Goal: Task Accomplishment & Management: Use online tool/utility

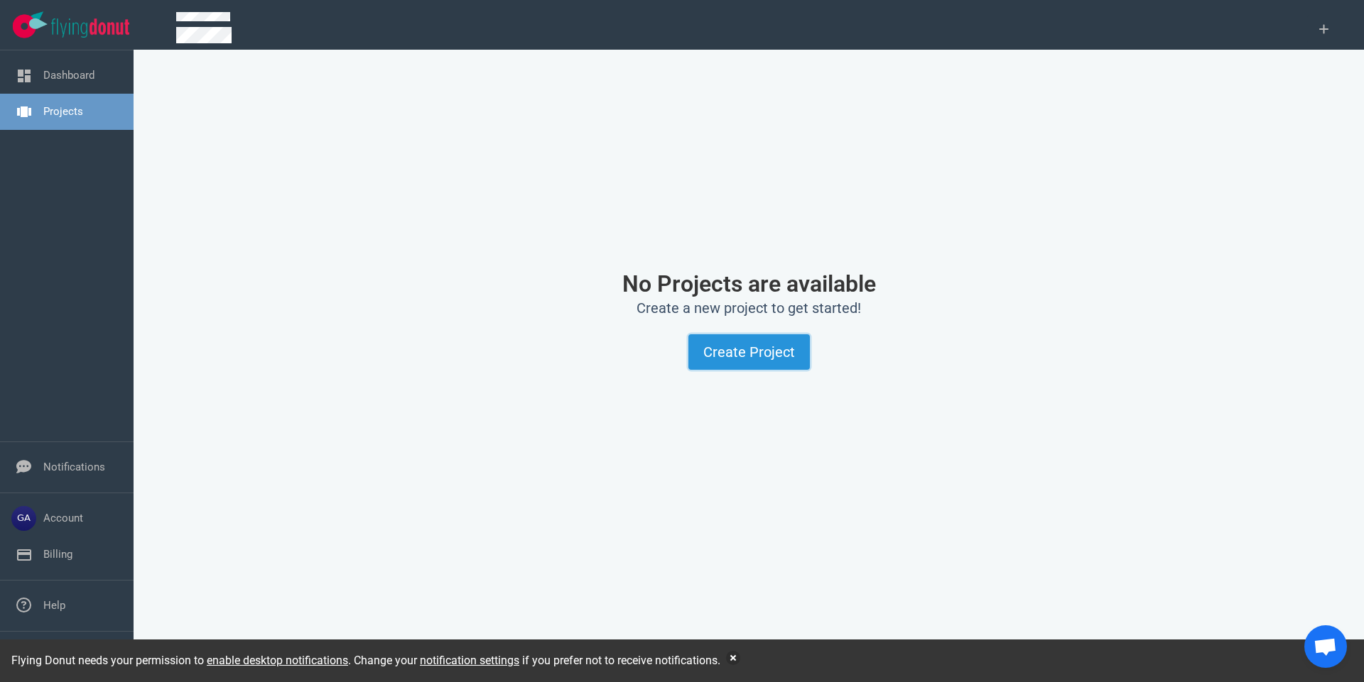
click at [753, 365] on button "Create Project" at bounding box center [748, 353] width 121 height 36
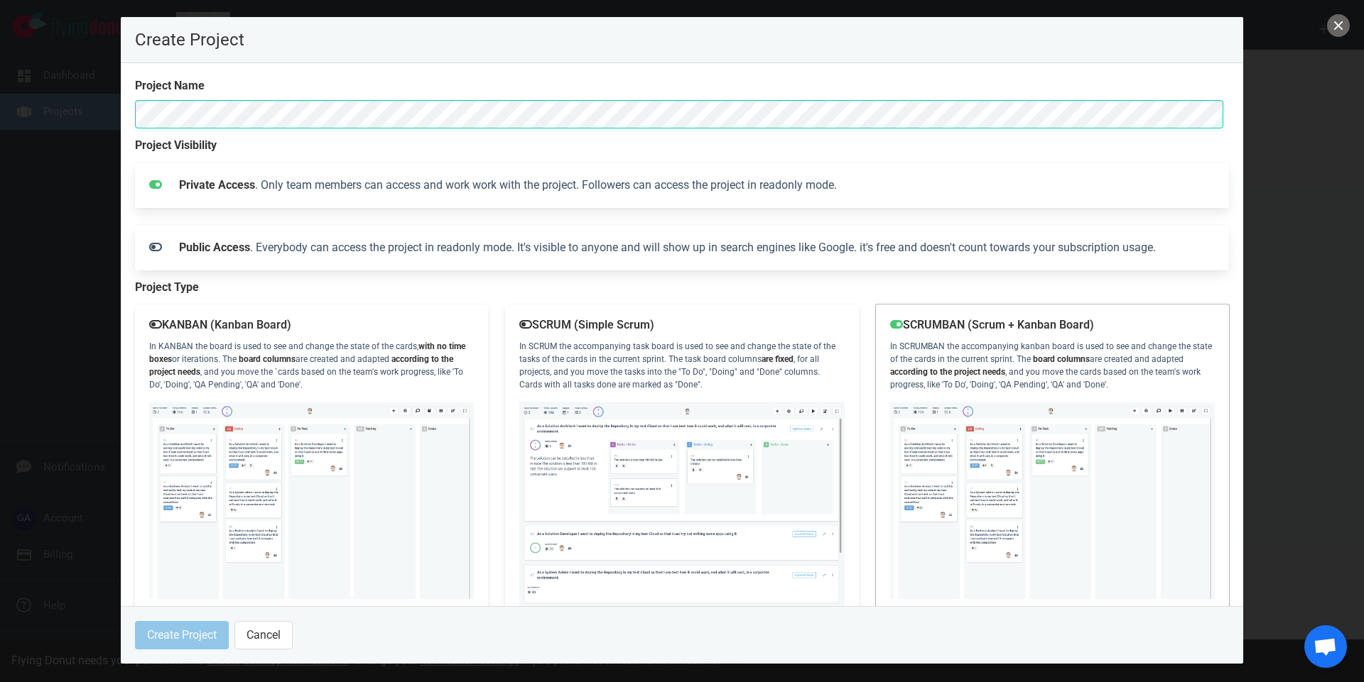
click at [972, 364] on div "SCRUMBAN (Scrum + Kanban Board) In [GEOGRAPHIC_DATA] the accompanying kanban bo…" at bounding box center [1052, 463] width 353 height 317
click at [357, 371] on div "KANBAN (Kanban Board) In KANBAN the board is used to see and change the state o…" at bounding box center [311, 463] width 353 height 317
click at [671, 354] on div "SCRUM (Simple Scrum) In SCRUM the accompanying task board is used to see and ch…" at bounding box center [681, 463] width 353 height 317
click at [1068, 378] on div "SCRUMBAN (Scrum + Kanban Board) In [GEOGRAPHIC_DATA] the accompanying kanban bo…" at bounding box center [1052, 463] width 353 height 317
click at [141, 607] on footer "Create Project Cancel" at bounding box center [682, 636] width 1122 height 58
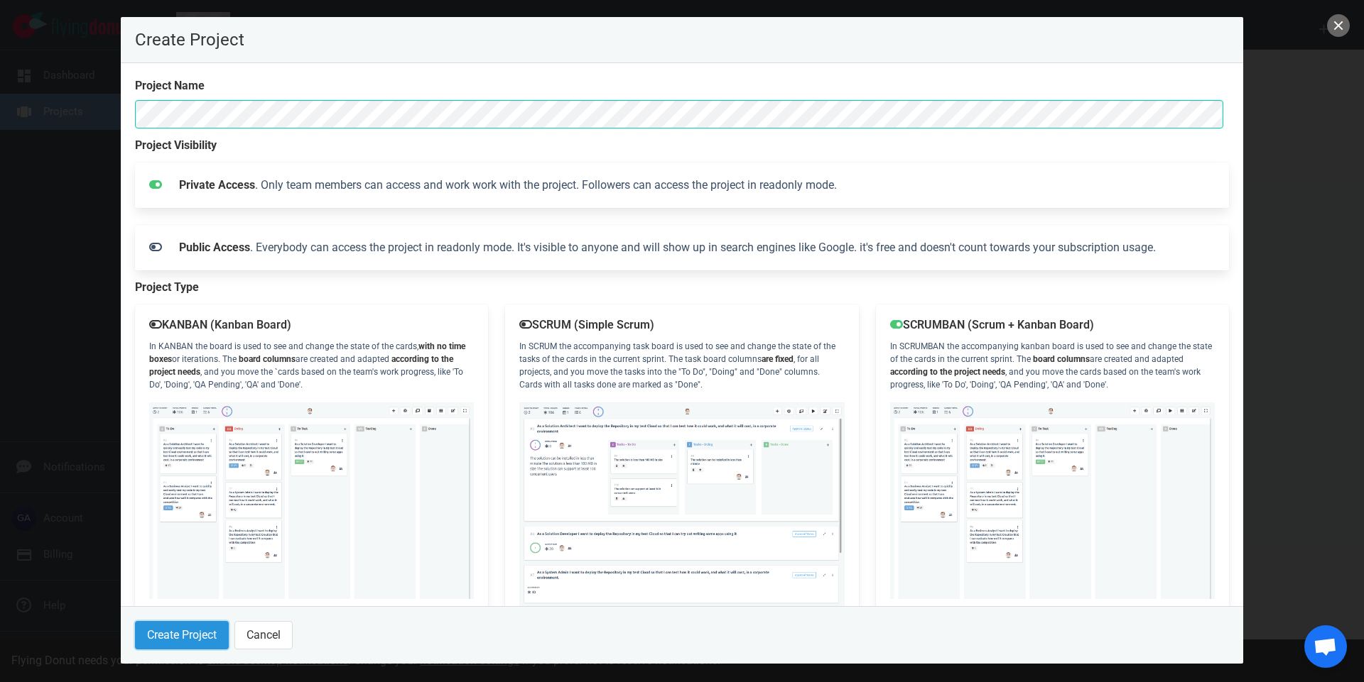
click at [153, 631] on button "Create Project" at bounding box center [182, 635] width 94 height 28
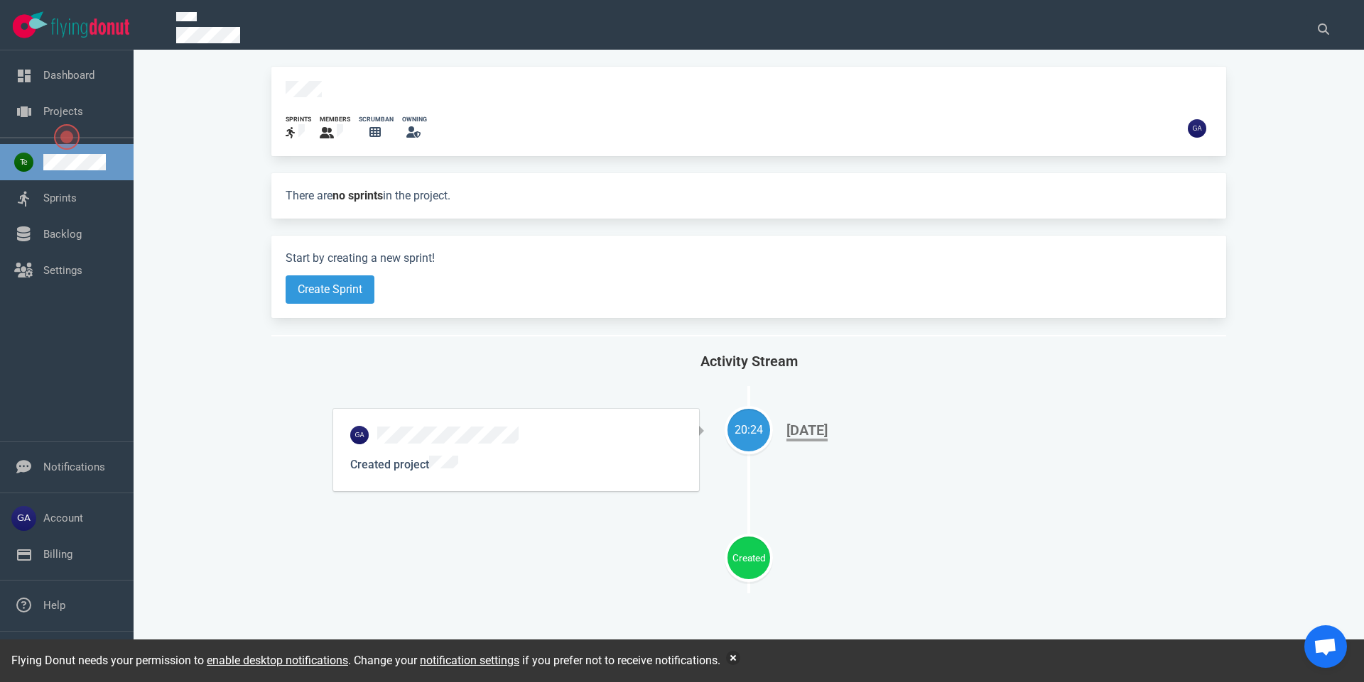
click at [63, 139] on span "Open the dialog" at bounding box center [67, 137] width 26 height 26
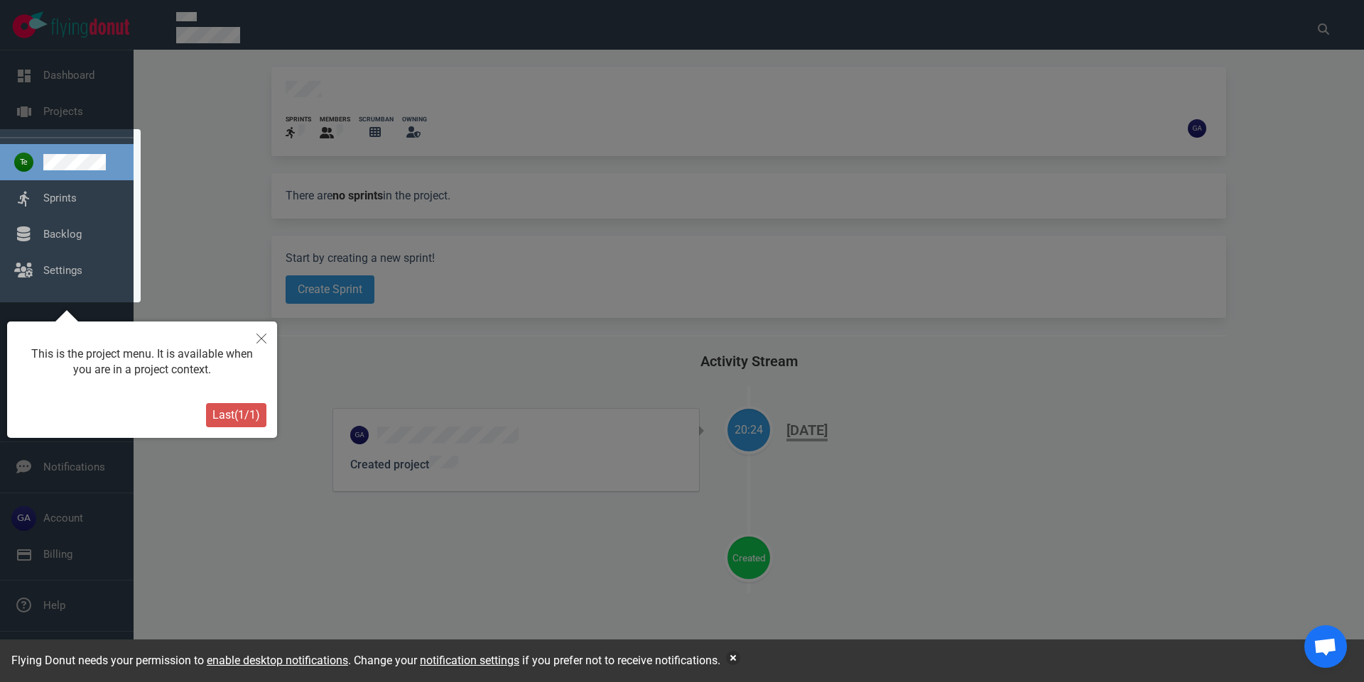
click at [232, 416] on span "Last ( 1 / 1 )" at bounding box center [236, 414] width 48 height 13
